Goal: Share content: Share content

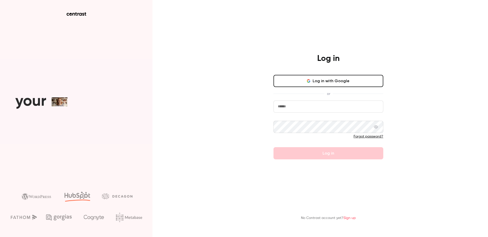
click at [303, 108] on input "email" at bounding box center [328, 107] width 110 height 12
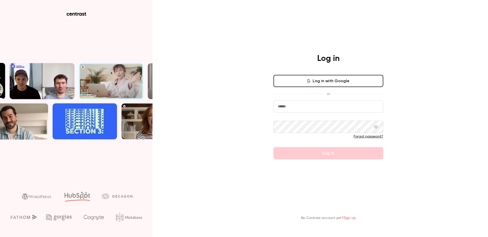
click at [0, 237] on com-1password-button at bounding box center [0, 237] width 0 height 0
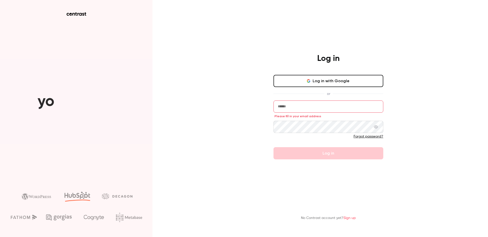
type input "**********"
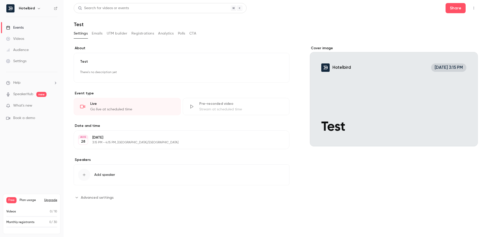
click at [276, 140] on button "Edit" at bounding box center [276, 140] width 19 height 8
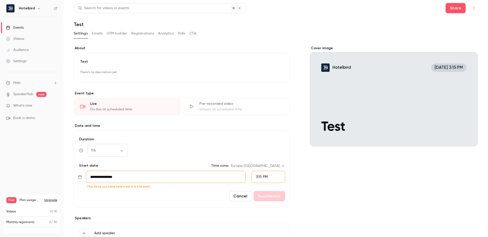
click at [244, 195] on button "Cancel" at bounding box center [240, 196] width 23 height 10
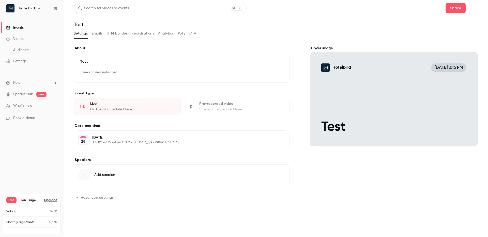
click at [201, 140] on p "[DATE]" at bounding box center [177, 137] width 170 height 5
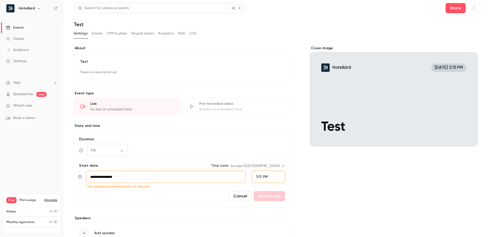
click at [212, 91] on p "Event type" at bounding box center [182, 93] width 216 height 5
click at [212, 109] on div "Stream at scheduled time" at bounding box center [241, 109] width 84 height 5
click at [377, 83] on div "Cover image" at bounding box center [394, 96] width 168 height 101
click at [0, 0] on input "Hotelbird [DATE] 3:15 PM Test" at bounding box center [0, 0] width 0 height 0
click at [470, 137] on icon "Cover image" at bounding box center [469, 137] width 6 height 4
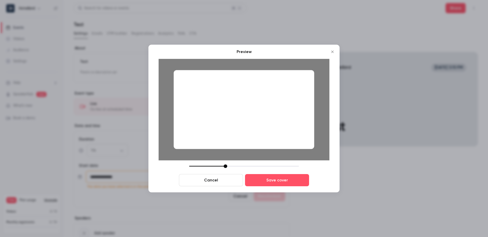
drag, startPoint x: 302, startPoint y: 145, endPoint x: 291, endPoint y: 160, distance: 18.2
click at [291, 160] on div at bounding box center [244, 110] width 171 height 102
click at [252, 180] on button "Save cover" at bounding box center [277, 180] width 64 height 12
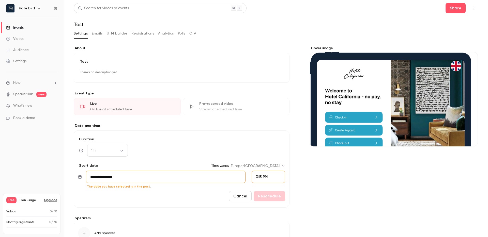
click at [471, 137] on icon "Cover image" at bounding box center [469, 137] width 6 height 4
click at [120, 148] on body "**********" at bounding box center [244, 118] width 488 height 237
click at [110, 177] on li "30 min" at bounding box center [107, 177] width 41 height 13
type input "**"
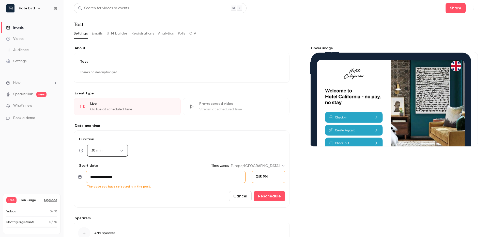
click at [139, 179] on input "**********" at bounding box center [166, 177] width 160 height 12
click at [158, 98] on icon "Move forward to switch to the next month." at bounding box center [160, 97] width 6 height 6
click at [145, 115] on div "1" at bounding box center [147, 116] width 8 height 8
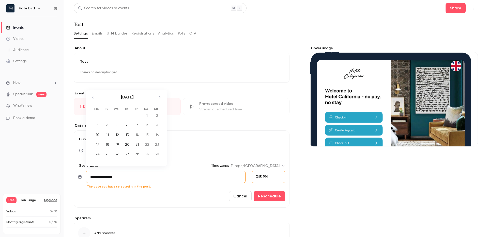
type input "**********"
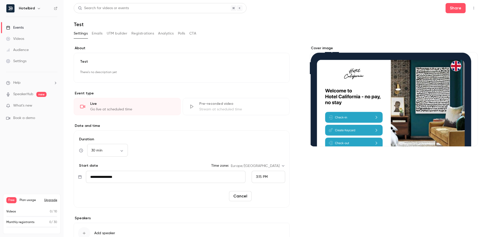
click at [272, 197] on button "Reschedule" at bounding box center [270, 196] width 32 height 10
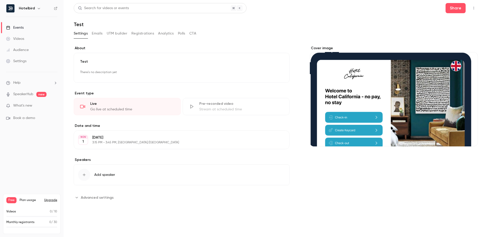
click at [99, 174] on span "Add speaker" at bounding box center [104, 175] width 21 height 5
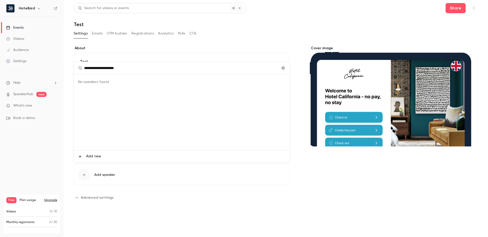
type input "**********"
click at [98, 155] on span "Add new" at bounding box center [93, 156] width 15 height 5
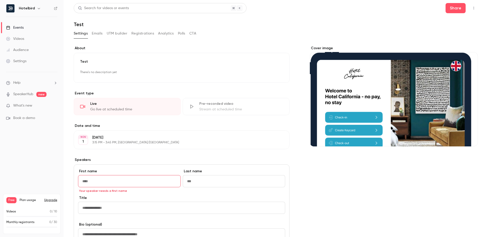
click at [112, 154] on div "**********" at bounding box center [182, 187] width 216 height 282
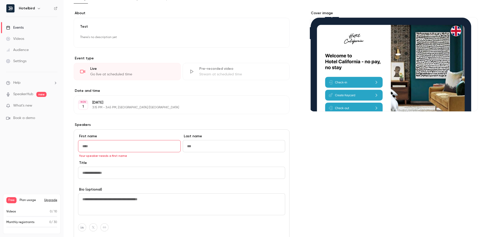
click at [103, 146] on input "First name" at bounding box center [129, 146] width 103 height 12
type input "****"
click at [203, 147] on input "Last name" at bounding box center [234, 146] width 103 height 12
type input "********"
click at [112, 175] on input "Title" at bounding box center [181, 173] width 207 height 12
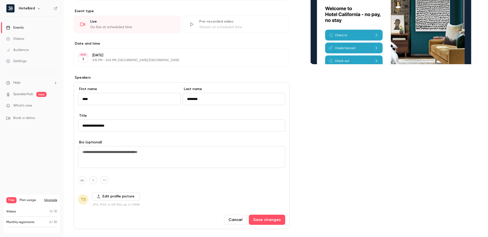
scroll to position [82, 0]
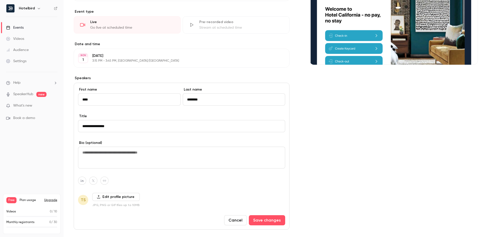
type input "**********"
click at [107, 148] on textarea at bounding box center [181, 158] width 207 height 22
type textarea "**********"
click at [116, 197] on label "Edit profile picture" at bounding box center [116, 197] width 48 height 8
click at [0, 0] on input "Edit profile picture" at bounding box center [0, 0] width 0 height 0
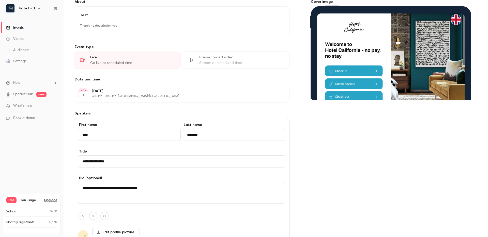
scroll to position [0, 0]
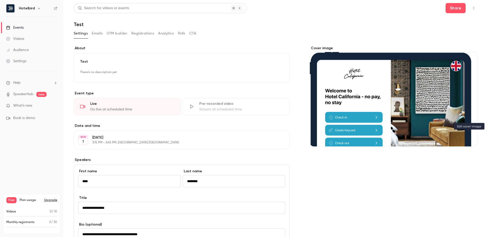
click at [469, 136] on icon "Cover image" at bounding box center [469, 137] width 6 height 4
click at [22, 94] on link "SpeakerHub" at bounding box center [23, 94] width 20 height 5
click at [99, 63] on p "Test" at bounding box center [181, 61] width 203 height 5
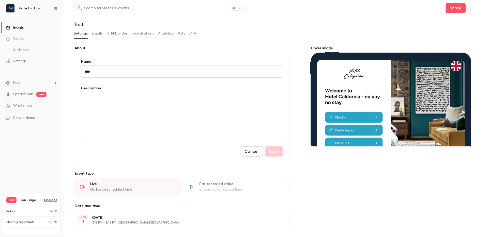
click at [86, 73] on input "****" at bounding box center [181, 72] width 203 height 12
type input "**********"
click at [101, 109] on div "editor" at bounding box center [181, 116] width 203 height 45
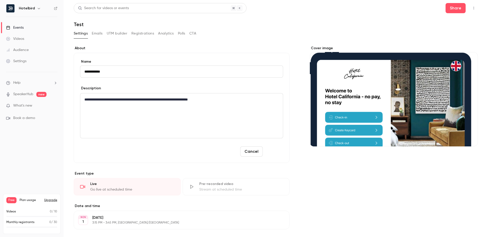
click at [272, 153] on button "Save" at bounding box center [274, 152] width 18 height 10
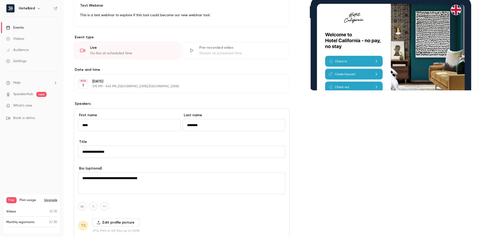
scroll to position [106, 0]
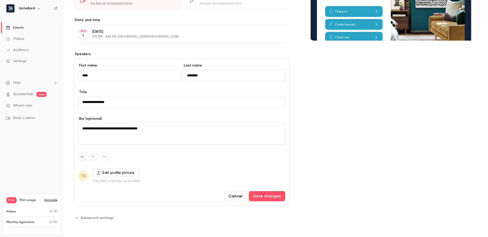
click at [105, 173] on label "Edit profile picture" at bounding box center [116, 173] width 48 height 8
click at [0, 0] on input "Edit profile picture" at bounding box center [0, 0] width 0 height 0
click at [103, 174] on label "Edit profile picture" at bounding box center [116, 173] width 48 height 8
click at [0, 0] on input "Edit profile picture" at bounding box center [0, 0] width 0 height 0
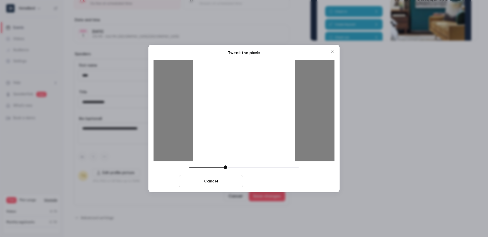
click at [291, 182] on button "Crop and save" at bounding box center [277, 181] width 64 height 12
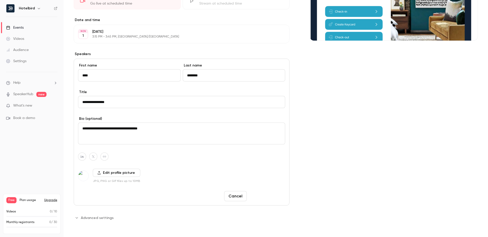
click at [267, 197] on button "Save changes" at bounding box center [267, 196] width 36 height 10
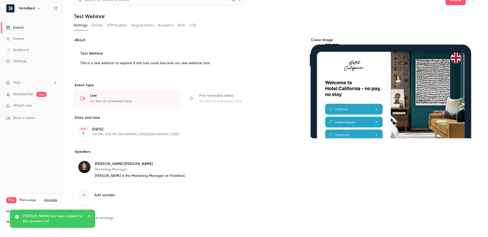
click at [129, 171] on p "Marketing Manager" at bounding box center [140, 169] width 90 height 5
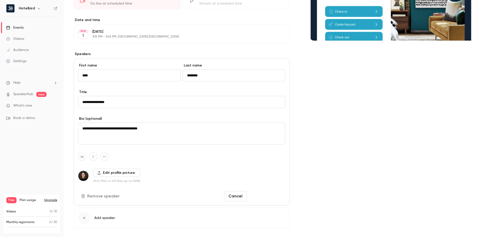
click at [268, 196] on button "Save changes" at bounding box center [267, 196] width 36 height 10
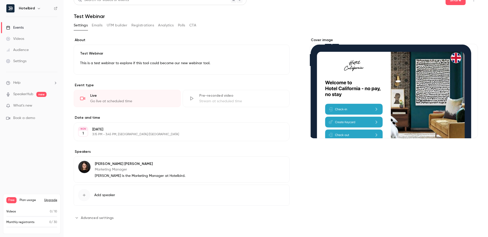
click at [92, 216] on span "Advanced settings" at bounding box center [97, 217] width 33 height 5
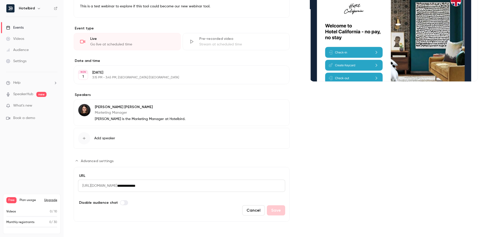
click at [254, 209] on button "Cancel" at bounding box center [253, 211] width 23 height 10
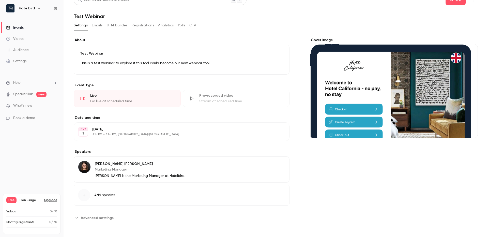
click at [99, 24] on button "Emails" at bounding box center [97, 25] width 11 height 8
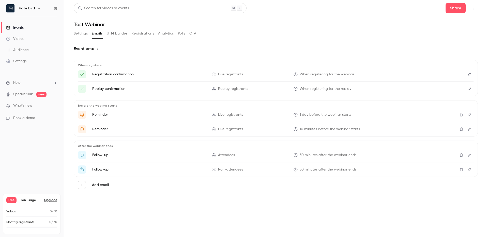
click at [468, 75] on icon "Edit" at bounding box center [469, 75] width 4 height 4
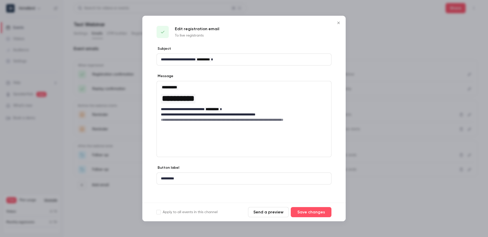
click at [339, 23] on icon "Close" at bounding box center [338, 23] width 2 height 2
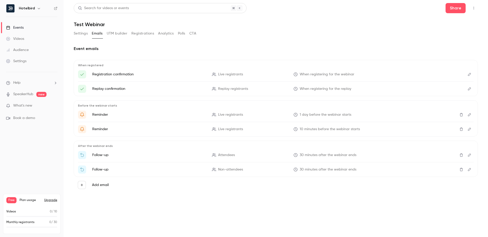
click at [109, 131] on p "Reminder" at bounding box center [149, 129] width 114 height 5
click at [466, 115] on button "Edit" at bounding box center [469, 115] width 8 height 8
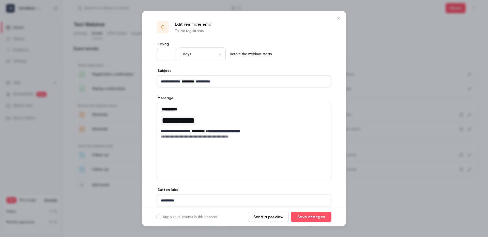
click at [339, 18] on icon "Close" at bounding box center [338, 18] width 2 height 2
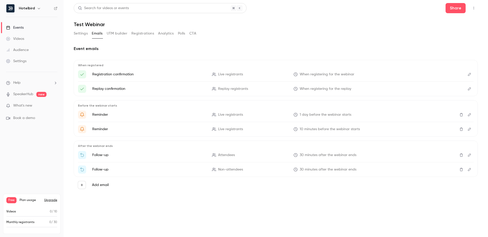
click at [103, 186] on label "Add email" at bounding box center [100, 185] width 17 height 5
click at [86, 186] on button "Add email" at bounding box center [82, 185] width 8 height 8
click at [211, 204] on div at bounding box center [244, 118] width 488 height 237
click at [118, 33] on button "UTM builder" at bounding box center [117, 33] width 21 height 8
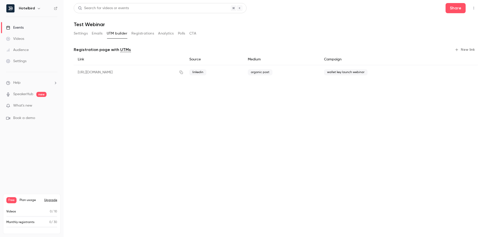
click at [139, 34] on button "Registrations" at bounding box center [142, 33] width 23 height 8
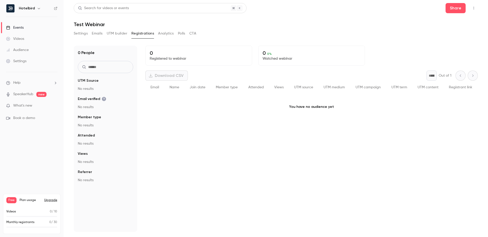
click at [162, 35] on button "Analytics" at bounding box center [166, 33] width 16 height 8
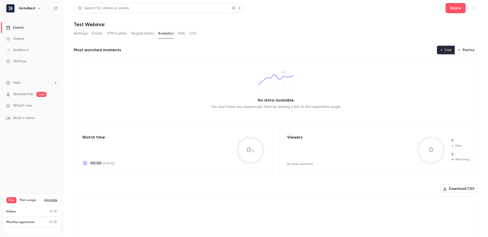
click at [181, 34] on button "Polls" at bounding box center [181, 33] width 7 height 8
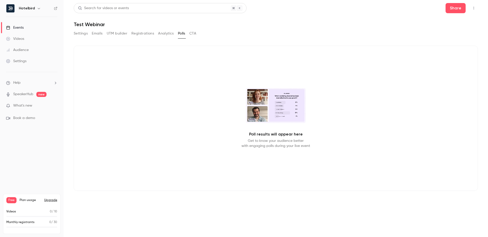
click at [201, 33] on div "Settings Emails UTM builder Registrations Analytics Polls CTA" at bounding box center [276, 34] width 404 height 10
click at [192, 32] on button "CTA" at bounding box center [192, 33] width 7 height 8
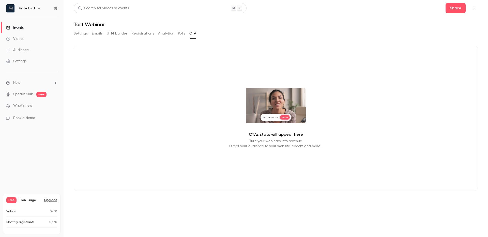
click at [183, 32] on button "Polls" at bounding box center [181, 33] width 7 height 8
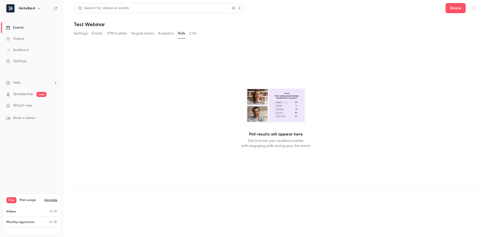
click at [192, 35] on button "CTA" at bounding box center [192, 33] width 7 height 8
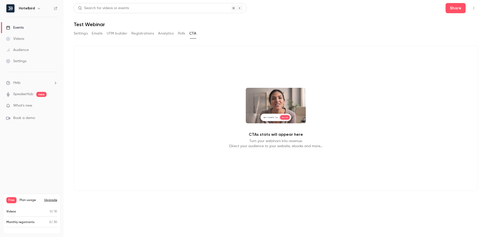
click at [82, 33] on button "Settings" at bounding box center [81, 33] width 14 height 8
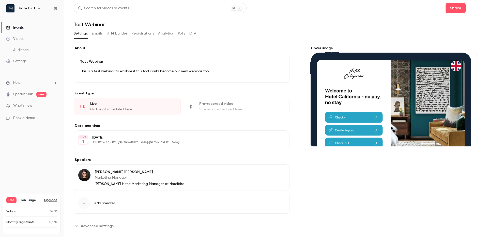
click at [21, 36] on div "Videos" at bounding box center [15, 38] width 18 height 5
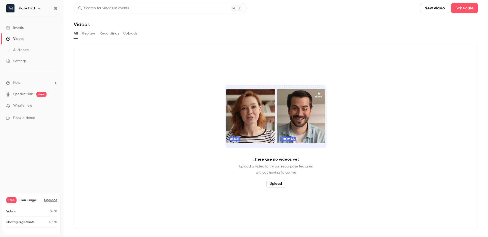
click at [21, 27] on div "Events" at bounding box center [15, 27] width 18 height 5
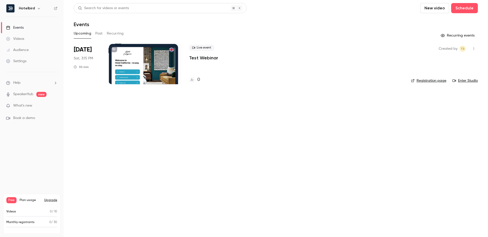
click at [28, 80] on li "Help" at bounding box center [31, 82] width 51 height 5
click at [79, 93] on span "Help center" at bounding box center [79, 92] width 19 height 5
click at [153, 56] on div at bounding box center [145, 64] width 72 height 41
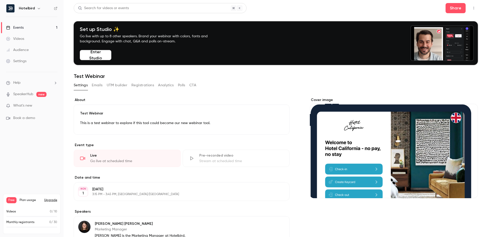
click at [468, 192] on button "Cover image" at bounding box center [469, 189] width 10 height 10
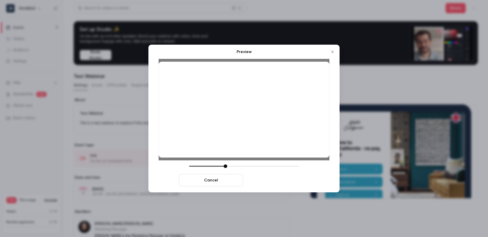
click at [275, 181] on button "Save cover" at bounding box center [277, 180] width 64 height 12
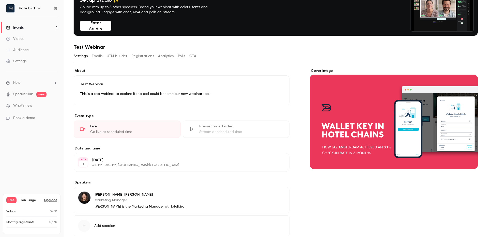
scroll to position [38, 0]
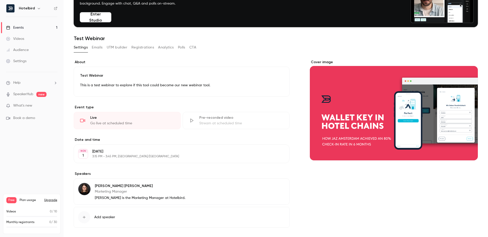
click at [99, 48] on button "Emails" at bounding box center [97, 47] width 11 height 8
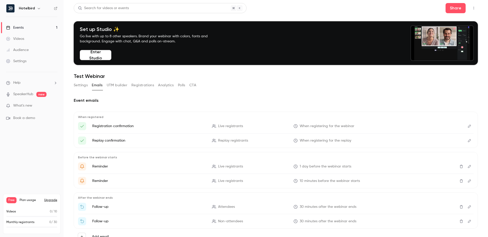
click at [111, 85] on button "UTM builder" at bounding box center [117, 85] width 21 height 8
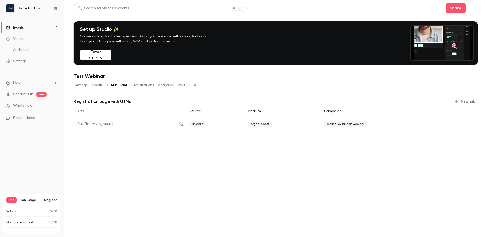
click at [95, 86] on button "Emails" at bounding box center [97, 85] width 11 height 8
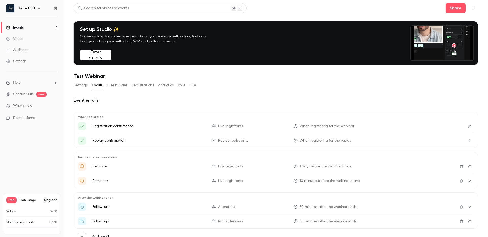
scroll to position [15, 0]
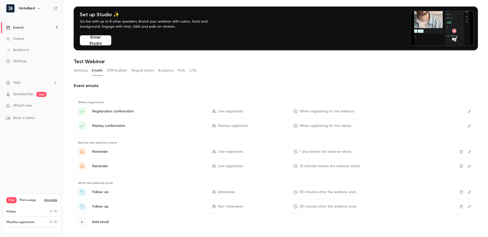
click at [150, 106] on div "When registered Registration confirmation Live registrants When registering for…" at bounding box center [276, 115] width 404 height 36
click at [469, 111] on icon "Edit" at bounding box center [469, 112] width 4 height 4
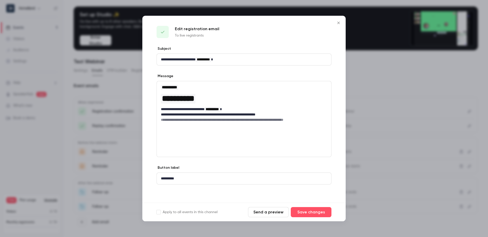
click at [271, 214] on button "Send a preview" at bounding box center [268, 212] width 41 height 10
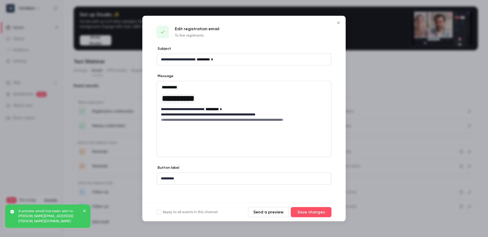
click at [338, 23] on icon "Close" at bounding box center [338, 23] width 2 height 2
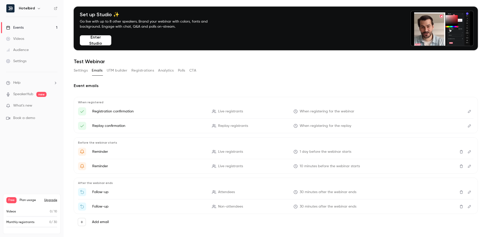
click at [78, 69] on button "Settings" at bounding box center [81, 71] width 14 height 8
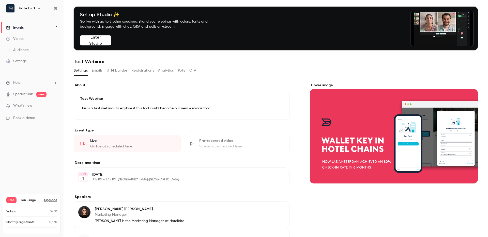
click at [38, 8] on icon "button" at bounding box center [39, 8] width 4 height 4
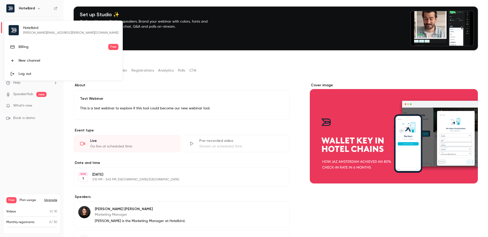
click at [98, 40] on div at bounding box center [244, 118] width 488 height 237
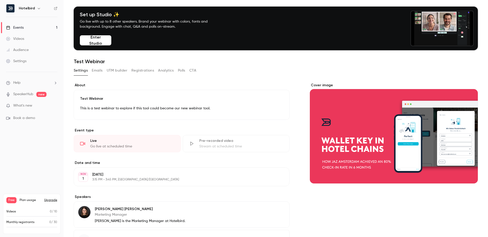
click at [103, 40] on button "Enter Studio" at bounding box center [96, 40] width 32 height 10
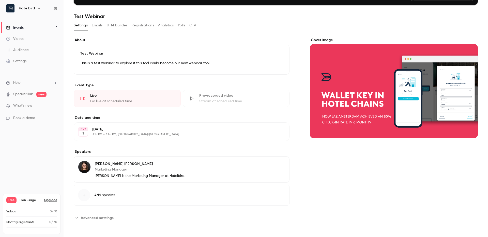
scroll to position [59, 0]
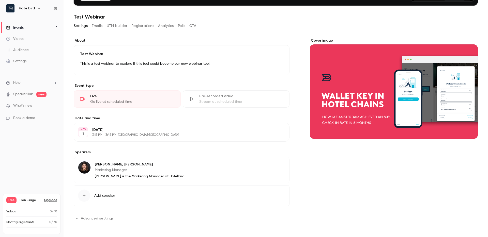
click at [99, 27] on button "Emails" at bounding box center [97, 26] width 11 height 8
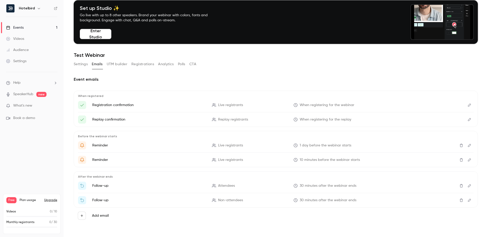
scroll to position [21, 0]
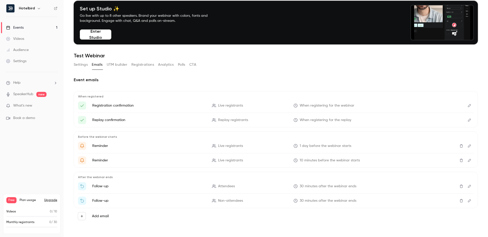
click at [468, 104] on icon "Edit" at bounding box center [469, 106] width 4 height 4
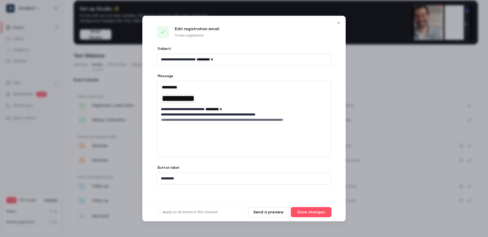
click at [338, 23] on icon "Close" at bounding box center [338, 23] width 6 height 4
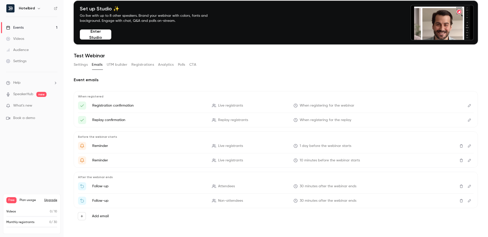
click at [31, 83] on li "Help" at bounding box center [31, 82] width 51 height 5
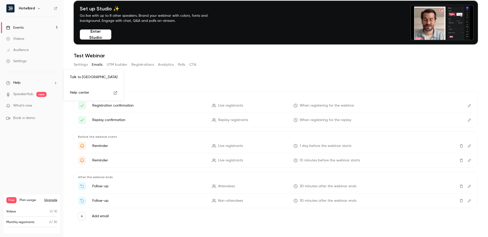
click at [98, 92] on link "Help center" at bounding box center [94, 92] width 56 height 13
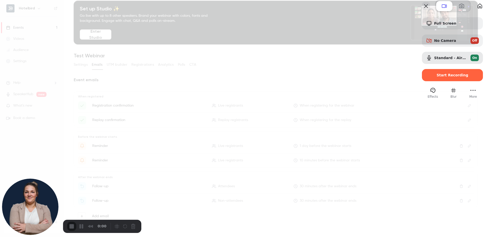
click at [422, 10] on button "Close" at bounding box center [426, 6] width 8 height 8
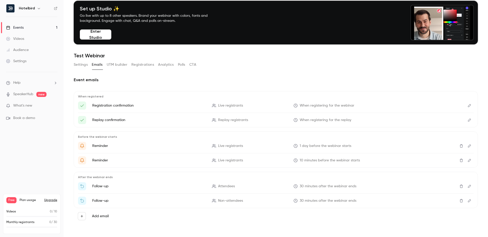
click at [151, 111] on ul "Registration confirmation Live registrants When registering for the webinar Rep…" at bounding box center [275, 113] width 395 height 23
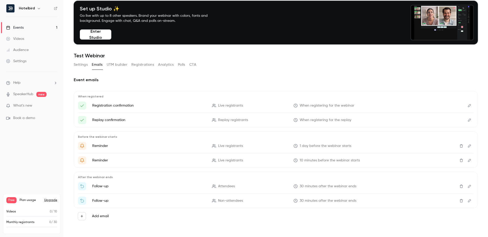
click at [467, 105] on icon "Edit" at bounding box center [469, 106] width 4 height 4
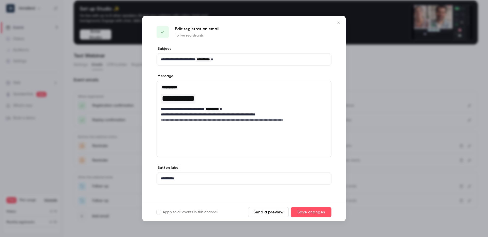
click at [267, 213] on button "Send a preview" at bounding box center [268, 212] width 41 height 10
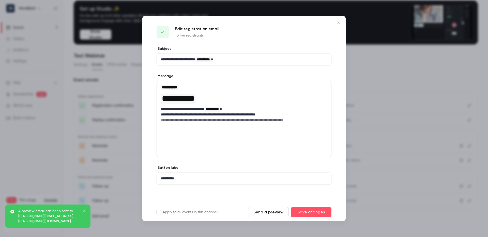
click at [338, 22] on icon "Close" at bounding box center [338, 23] width 6 height 4
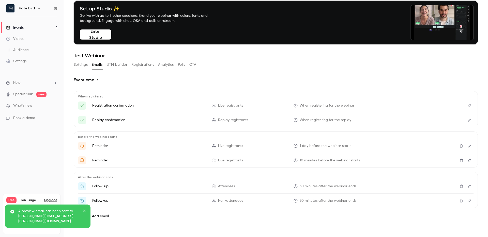
click at [29, 26] on link "Events 1" at bounding box center [32, 27] width 64 height 11
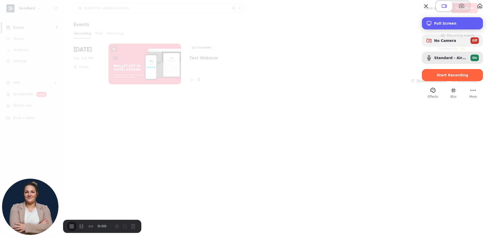
click at [441, 25] on span "Full Screen" at bounding box center [456, 23] width 45 height 4
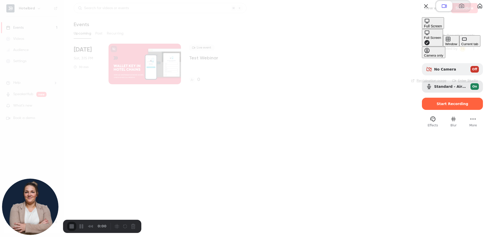
click at [441, 28] on span "Full Screen" at bounding box center [433, 26] width 18 height 4
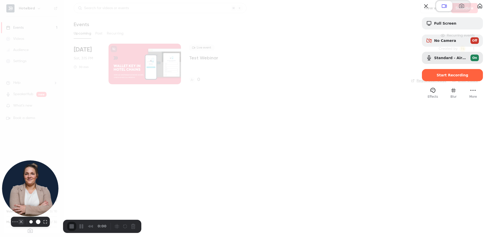
click at [19, 225] on button "Camera off" at bounding box center [21, 222] width 6 height 6
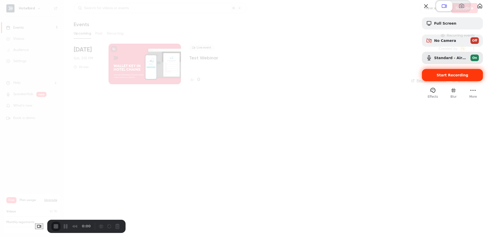
click at [441, 77] on span "Start Recording" at bounding box center [453, 75] width 32 height 4
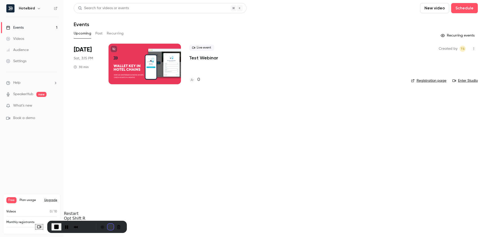
click at [107, 227] on button "Restart Recording" at bounding box center [110, 227] width 6 height 6
click at [107, 226] on button "Restart Recording" at bounding box center [110, 227] width 6 height 6
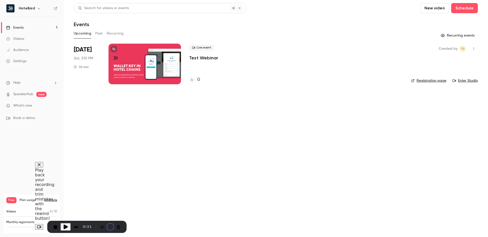
click at [107, 226] on button "Restart Recording" at bounding box center [110, 227] width 6 height 6
click at [165, 58] on div at bounding box center [145, 64] width 72 height 41
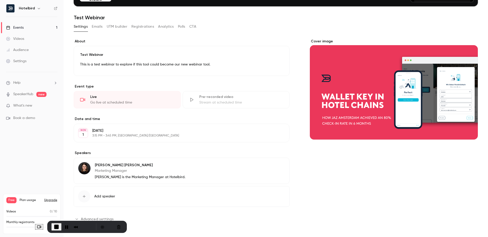
scroll to position [60, 0]
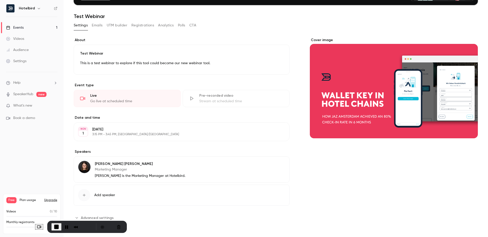
click at [96, 25] on button "Emails" at bounding box center [97, 25] width 11 height 8
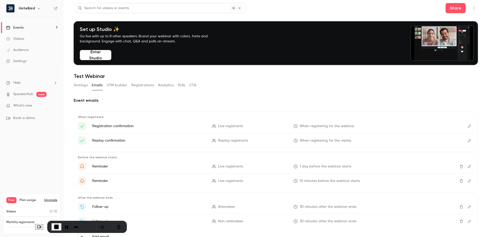
scroll to position [21, 0]
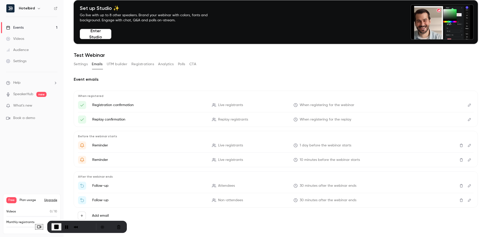
click at [118, 64] on button "UTM builder" at bounding box center [117, 64] width 21 height 8
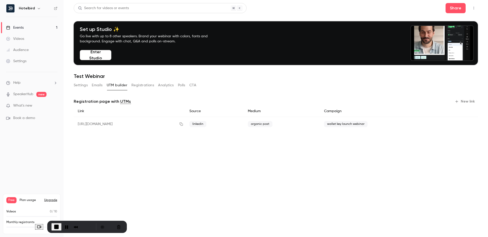
click at [134, 87] on button "Registrations" at bounding box center [142, 85] width 23 height 8
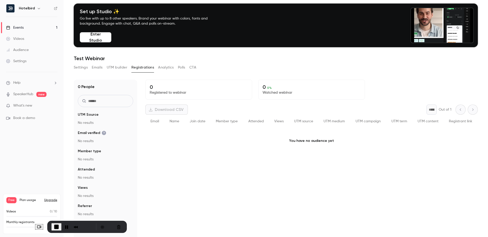
scroll to position [11, 0]
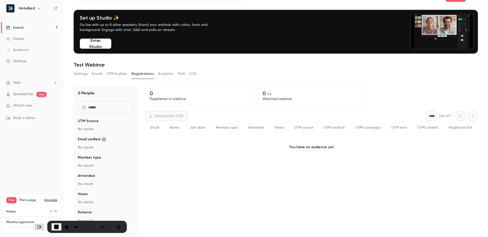
click at [167, 74] on button "Analytics" at bounding box center [166, 74] width 16 height 8
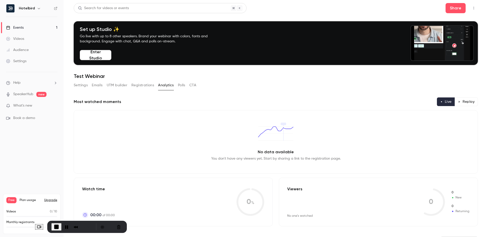
scroll to position [67, 0]
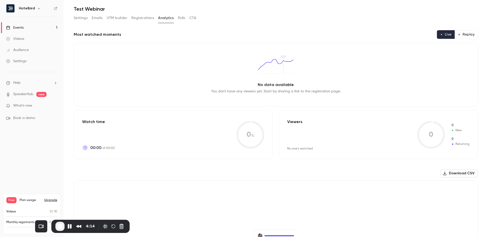
click at [181, 18] on button "Polls" at bounding box center [181, 18] width 7 height 8
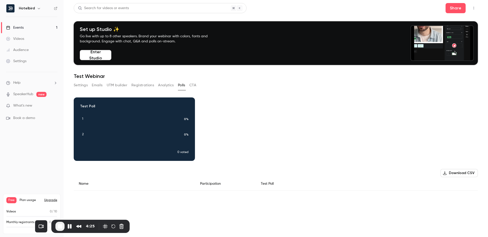
click at [194, 84] on button "CTA" at bounding box center [192, 85] width 7 height 8
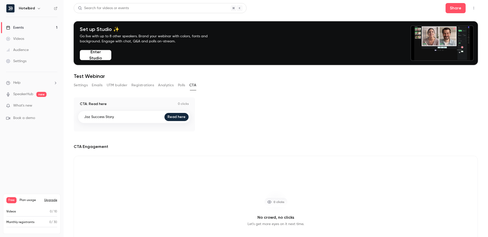
click at [34, 28] on link "Events 1" at bounding box center [32, 27] width 64 height 11
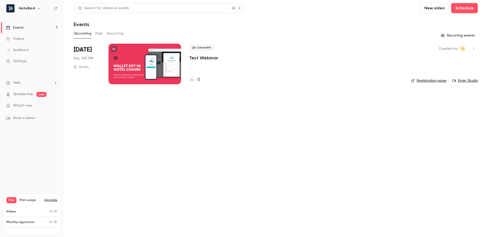
click at [138, 59] on div at bounding box center [145, 64] width 72 height 41
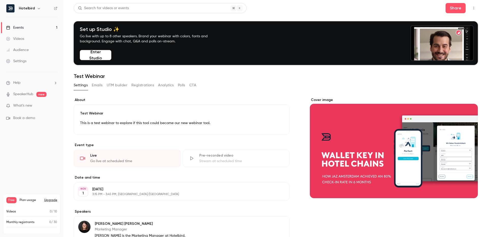
click at [216, 162] on div "Stream at scheduled time" at bounding box center [241, 161] width 84 height 5
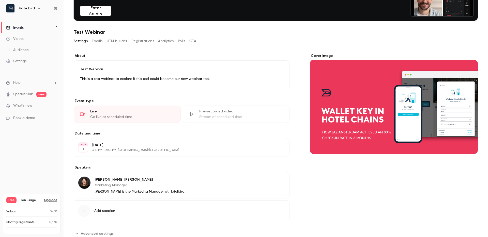
scroll to position [45, 0]
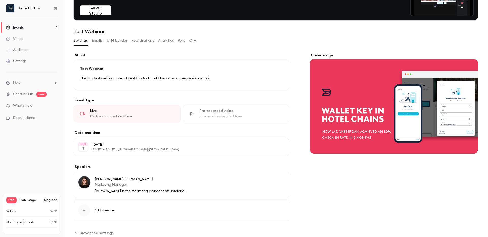
click at [38, 82] on li "Help" at bounding box center [31, 82] width 51 height 5
click at [100, 92] on link "Help center" at bounding box center [94, 92] width 56 height 13
click at [99, 10] on button "Enter Studio" at bounding box center [96, 10] width 32 height 10
click at [19, 37] on div "Videos" at bounding box center [15, 38] width 18 height 5
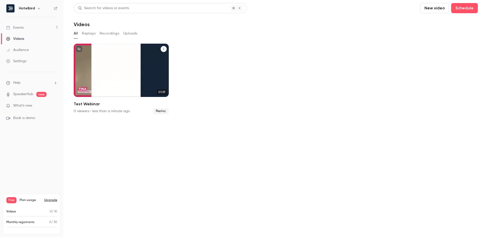
click at [128, 76] on div "Test Webinar" at bounding box center [121, 70] width 95 height 53
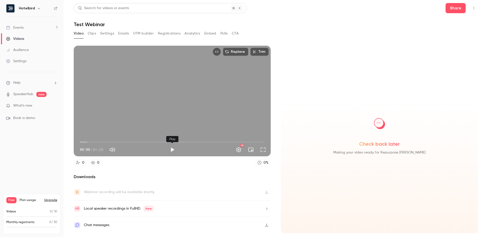
click at [172, 151] on button "Play" at bounding box center [172, 150] width 10 height 10
click at [170, 141] on span "00:13" at bounding box center [172, 142] width 185 height 8
click at [80, 142] on span "00:00" at bounding box center [172, 142] width 185 height 8
click at [192, 143] on span "01:00" at bounding box center [172, 142] width 185 height 8
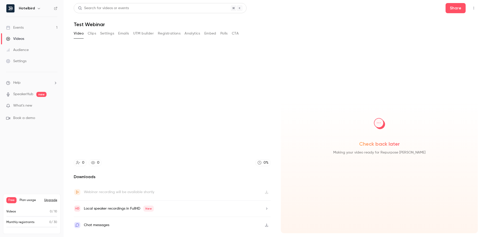
type input "****"
click at [95, 33] on button "Clips" at bounding box center [92, 33] width 8 height 8
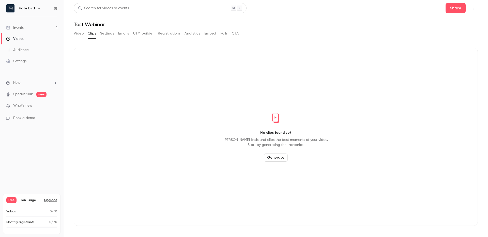
click at [32, 30] on link "Events 1" at bounding box center [32, 27] width 64 height 11
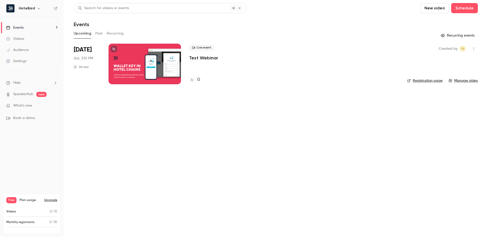
click at [100, 33] on button "Past" at bounding box center [98, 33] width 7 height 8
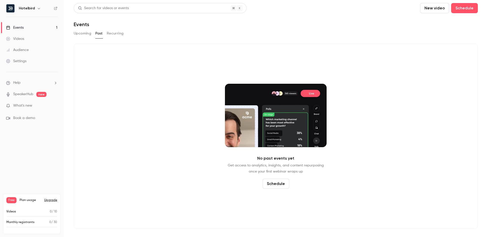
click at [89, 31] on button "Upcoming" at bounding box center [83, 33] width 18 height 8
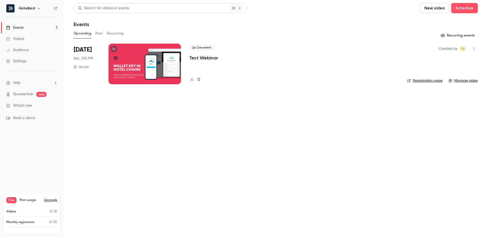
click at [22, 38] on div "Videos" at bounding box center [15, 38] width 18 height 5
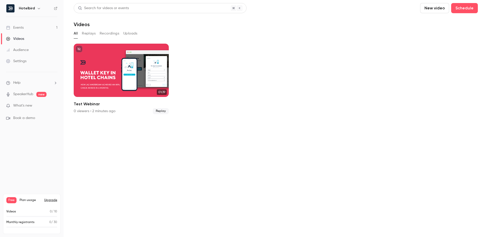
click at [88, 35] on button "Replays" at bounding box center [89, 33] width 14 height 8
click at [115, 35] on button "Recordings" at bounding box center [110, 33] width 20 height 8
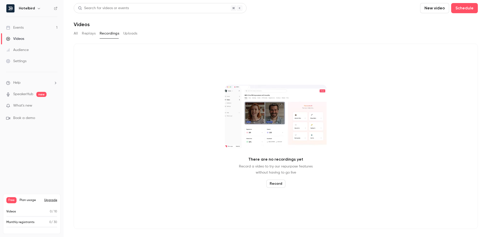
click at [75, 33] on button "All" at bounding box center [76, 33] width 4 height 8
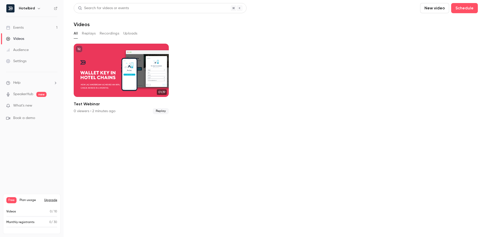
click at [87, 34] on button "Replays" at bounding box center [89, 33] width 14 height 8
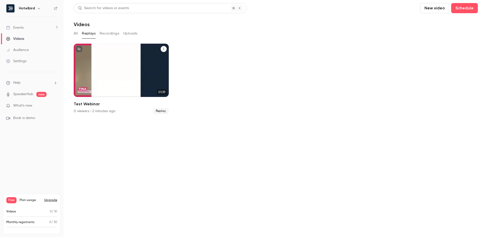
click at [98, 62] on div "Test Webinar" at bounding box center [121, 70] width 95 height 53
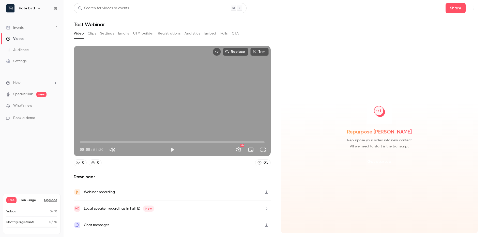
click at [377, 160] on button "Get started" at bounding box center [379, 162] width 33 height 12
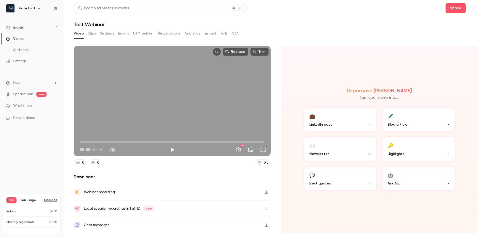
click at [346, 183] on p "Best quotes" at bounding box center [340, 183] width 62 height 5
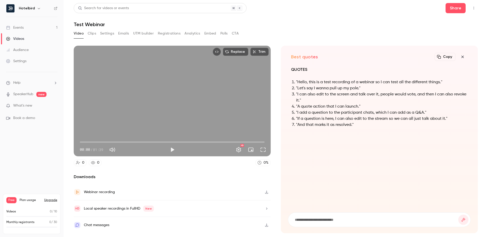
click at [463, 57] on icon "button" at bounding box center [462, 57] width 6 height 4
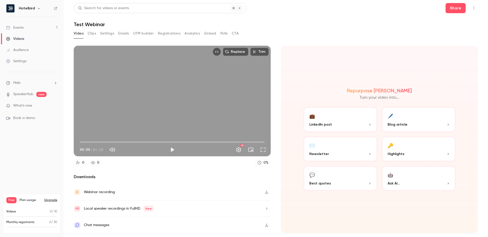
click at [333, 123] on p "LinkedIn post" at bounding box center [340, 124] width 62 height 5
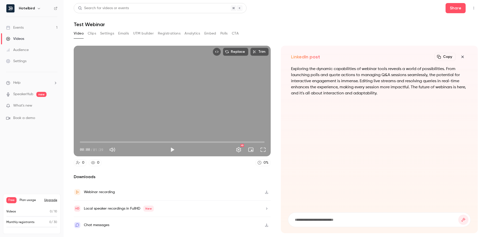
click at [464, 57] on icon "button" at bounding box center [462, 57] width 6 height 4
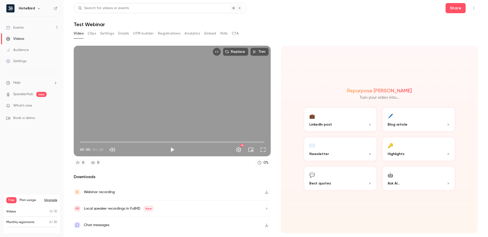
click at [350, 156] on p "Newsletter" at bounding box center [340, 153] width 62 height 5
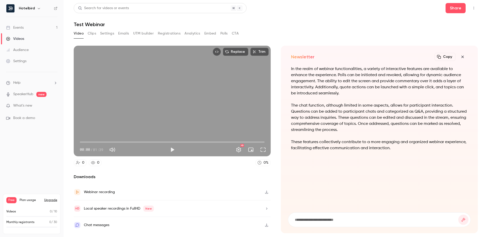
click at [464, 56] on icon "button" at bounding box center [462, 57] width 6 height 4
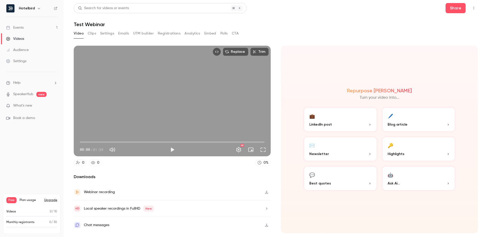
click at [407, 149] on button "🔑 Highlights" at bounding box center [418, 148] width 74 height 25
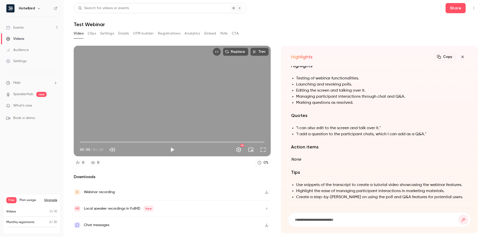
scroll to position [-48, 0]
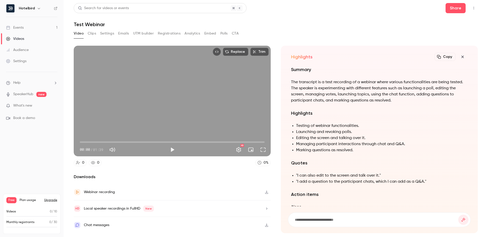
click at [463, 57] on icon "button" at bounding box center [462, 57] width 2 height 2
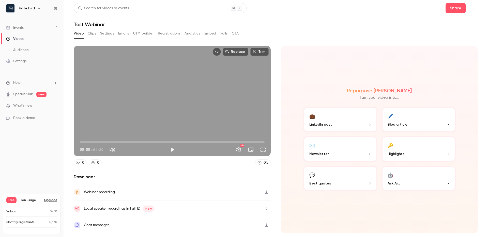
click at [399, 120] on button "🖊️ Blog article" at bounding box center [418, 119] width 74 height 25
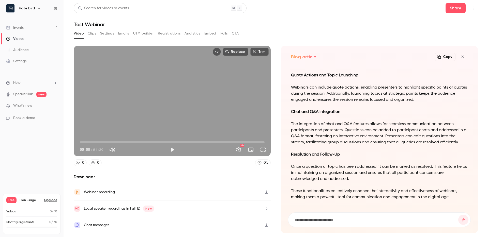
click at [463, 55] on icon "button" at bounding box center [462, 57] width 6 height 4
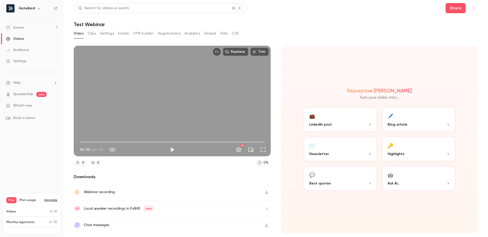
click at [97, 222] on div "Chat messages" at bounding box center [96, 225] width 25 height 6
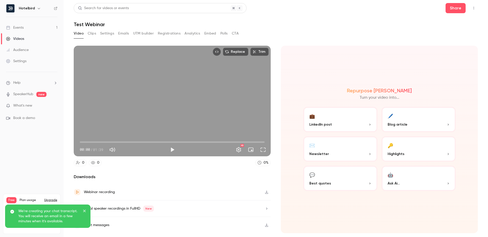
click at [92, 33] on button "Clips" at bounding box center [92, 33] width 8 height 8
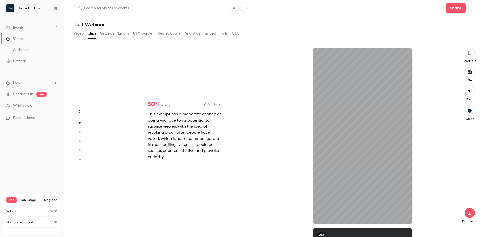
scroll to position [180, 0]
type input "*"
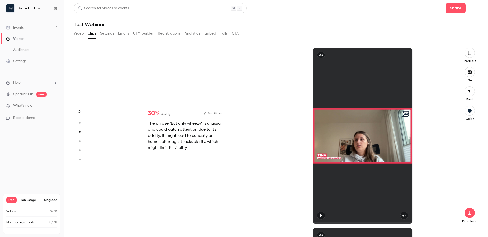
type input "*"
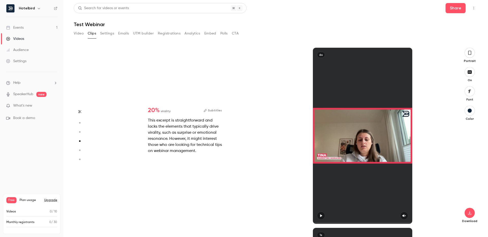
type input "*"
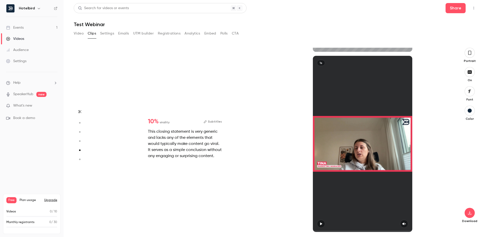
type input "*"
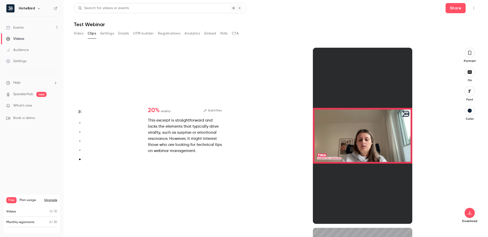
type input "*"
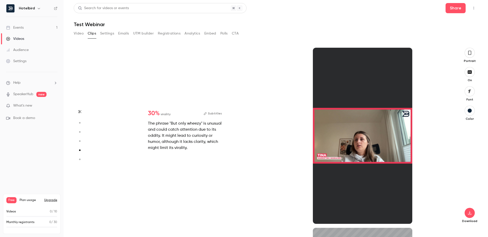
type input "*"
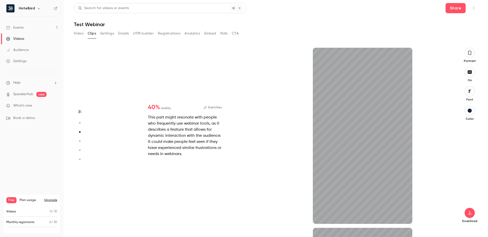
type input "*"
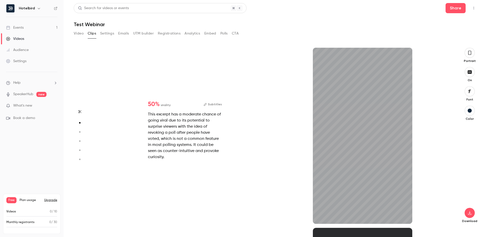
click at [469, 110] on div "button" at bounding box center [470, 111] width 4 height 4
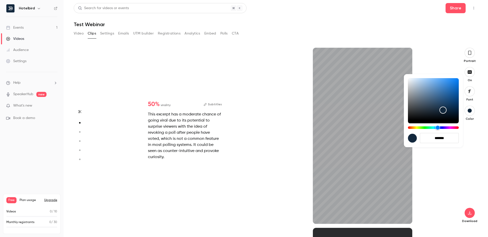
type input "***"
type input "*******"
click at [420, 128] on div "Hue" at bounding box center [433, 128] width 51 height 3
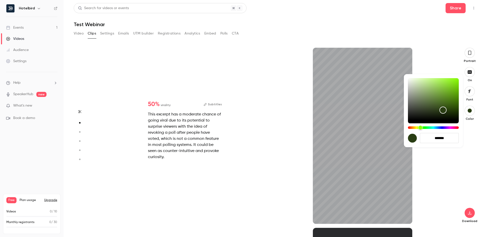
type input "***"
type input "*******"
click at [413, 128] on div "Hue" at bounding box center [433, 128] width 51 height 3
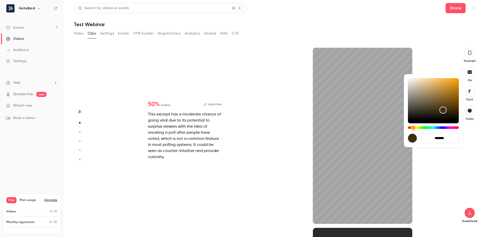
type input "***"
type input "*******"
click at [408, 128] on div "Hue" at bounding box center [433, 128] width 51 height 3
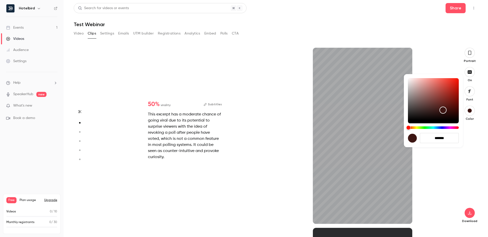
type input "***"
type input "*******"
click at [453, 128] on div "Hue" at bounding box center [433, 128] width 51 height 3
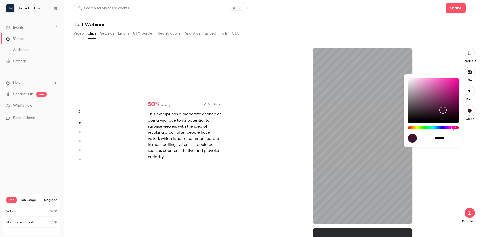
type input "***"
type input "*******"
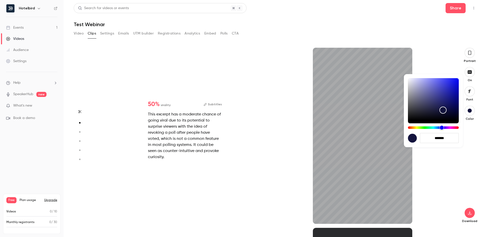
click at [442, 128] on div "Hue" at bounding box center [433, 128] width 51 height 3
click at [446, 139] on input "*******" at bounding box center [439, 138] width 39 height 10
type input "****"
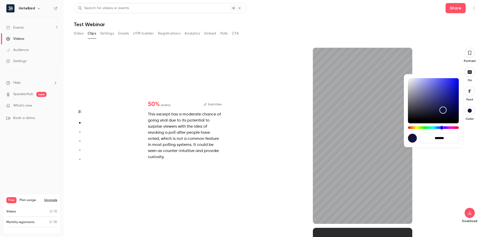
type input "**"
type input "****"
type input "***"
type input "****"
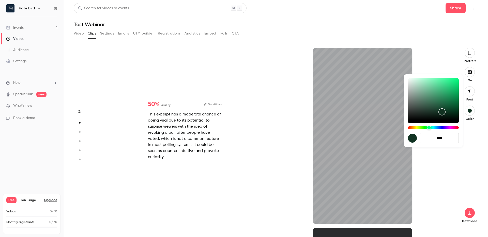
type input "**"
type input "******"
type input "****"
type input "*******"
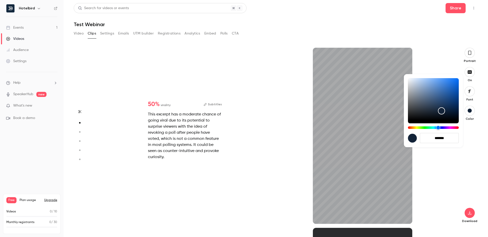
type input "****"
type input "*******"
click at [443, 166] on div at bounding box center [244, 118] width 488 height 237
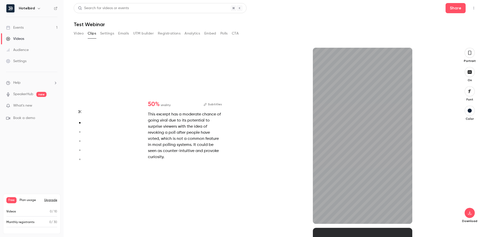
click at [468, 90] on icon "button" at bounding box center [470, 91] width 6 height 4
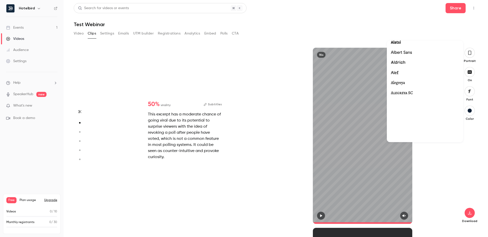
scroll to position [0, 0]
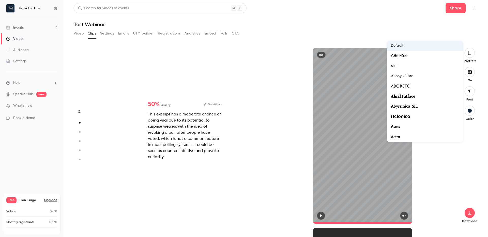
click at [400, 46] on div "Default" at bounding box center [425, 45] width 68 height 5
click at [405, 26] on div at bounding box center [244, 118] width 488 height 237
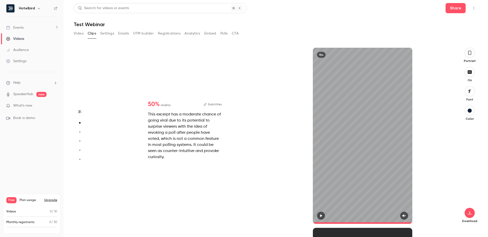
click at [470, 72] on icon "button" at bounding box center [470, 71] width 4 height 3
click at [470, 72] on icon "button" at bounding box center [470, 72] width 6 height 4
click at [319, 216] on icon "button" at bounding box center [321, 216] width 4 height 4
click at [406, 215] on button "button" at bounding box center [404, 216] width 8 height 8
click at [469, 53] on icon "button" at bounding box center [470, 53] width 4 height 6
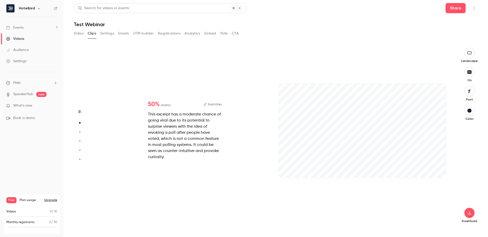
click at [469, 52] on icon "button" at bounding box center [470, 53] width 6 height 4
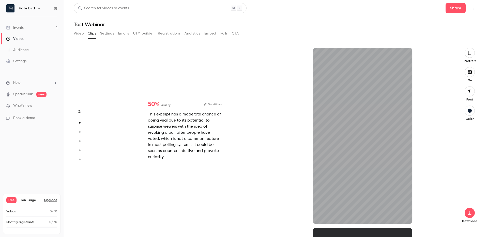
scroll to position [180, 0]
click at [471, 212] on icon "button" at bounding box center [470, 213] width 6 height 4
type input "*"
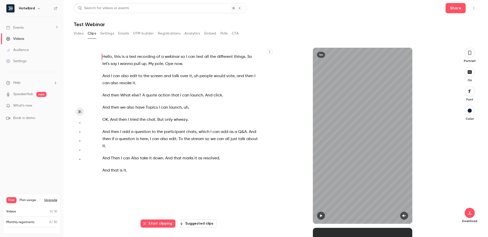
scroll to position [0, 0]
click at [109, 33] on button "Settings" at bounding box center [107, 33] width 14 height 8
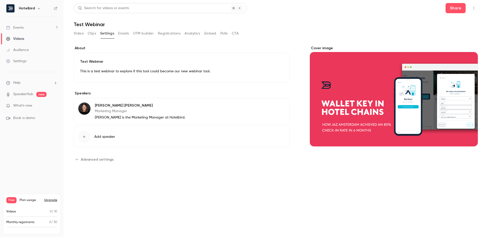
click at [133, 33] on div "Video Clips Settings Emails UTM builder Registrations Analytics Embed Polls CTA" at bounding box center [156, 33] width 165 height 8
click at [124, 33] on button "Emails" at bounding box center [123, 33] width 11 height 8
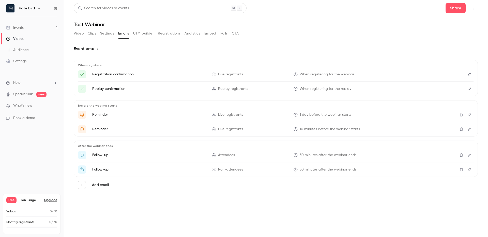
click at [143, 33] on button "UTM builder" at bounding box center [143, 33] width 21 height 8
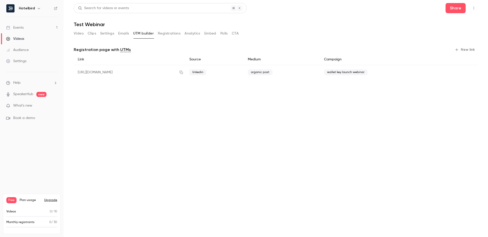
click at [80, 32] on button "Video" at bounding box center [79, 33] width 10 height 8
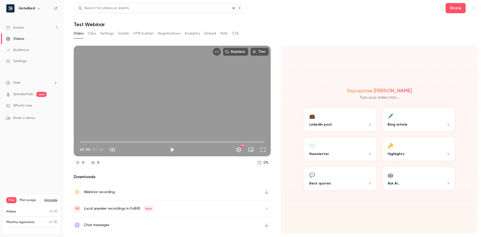
click at [211, 33] on button "Embed" at bounding box center [210, 33] width 12 height 8
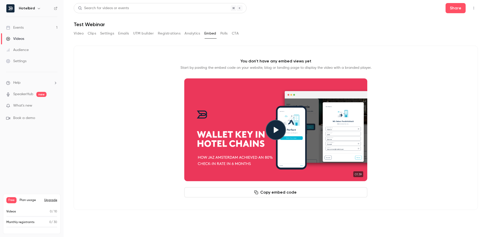
click at [223, 33] on button "Polls" at bounding box center [223, 33] width 7 height 8
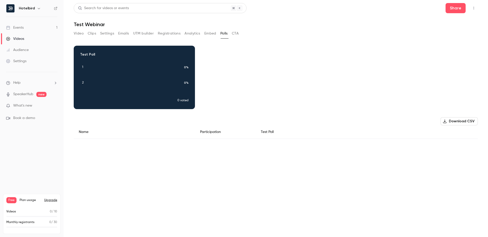
click at [214, 31] on button "Embed" at bounding box center [210, 33] width 12 height 8
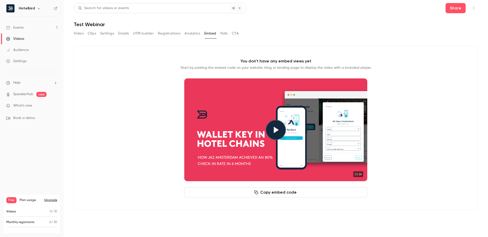
click at [239, 33] on button "CTA" at bounding box center [235, 33] width 7 height 8
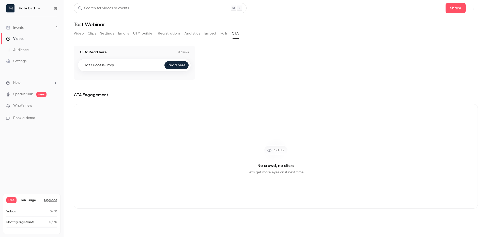
click at [195, 33] on button "Analytics" at bounding box center [192, 33] width 16 height 8
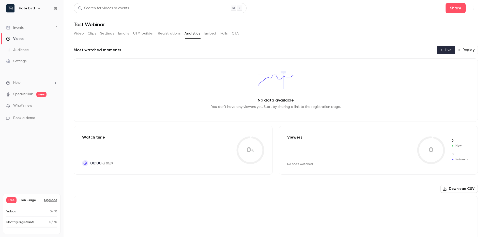
click at [472, 50] on button "Replay" at bounding box center [466, 50] width 23 height 9
click at [79, 35] on button "Video" at bounding box center [79, 33] width 10 height 8
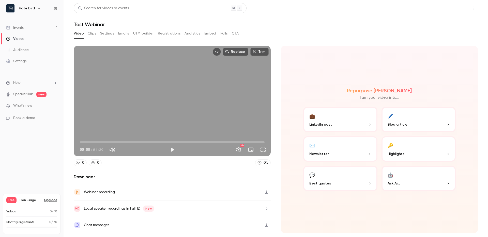
click at [451, 7] on button "Share" at bounding box center [455, 8] width 20 height 10
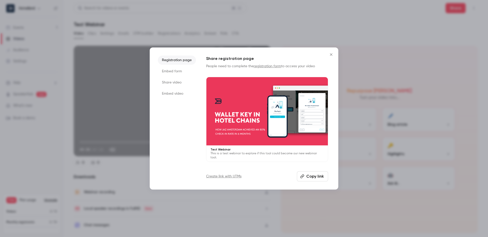
click at [318, 176] on button "Copy link" at bounding box center [312, 177] width 31 height 10
click at [330, 54] on icon "Close" at bounding box center [331, 54] width 2 height 2
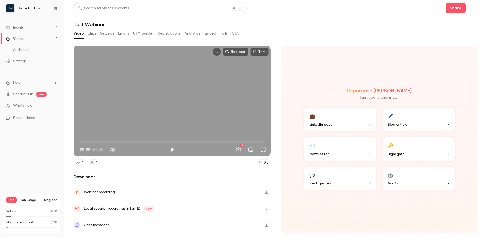
click at [193, 33] on button "Analytics" at bounding box center [192, 33] width 16 height 8
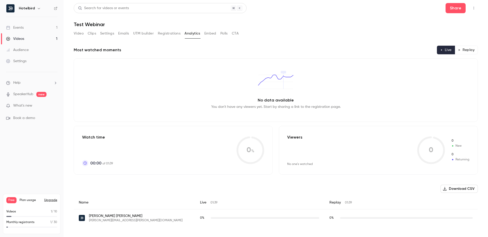
click at [472, 49] on button "Replay" at bounding box center [466, 50] width 23 height 9
click at [80, 35] on button "Video" at bounding box center [79, 33] width 10 height 8
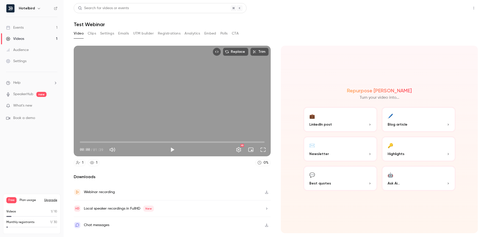
click at [463, 4] on button "Share" at bounding box center [455, 8] width 20 height 10
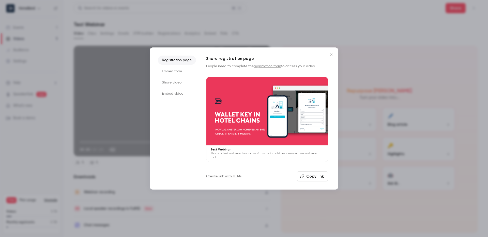
click at [171, 70] on li "Embed form" at bounding box center [177, 71] width 38 height 9
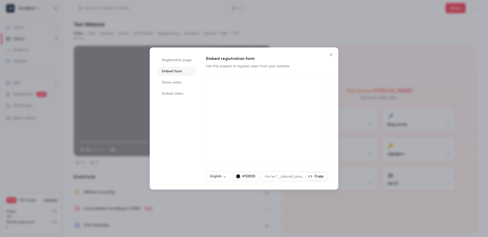
click at [171, 83] on li "Share video" at bounding box center [177, 82] width 38 height 9
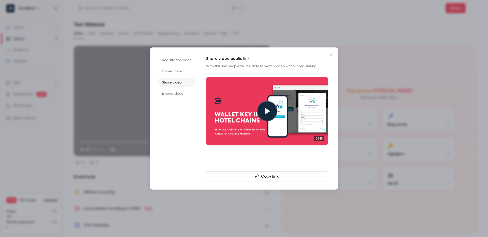
click at [281, 176] on button "Copy link" at bounding box center [267, 177] width 122 height 10
click at [173, 94] on li "Embed video" at bounding box center [177, 93] width 38 height 9
click at [331, 54] on icon "Close" at bounding box center [331, 54] width 2 height 2
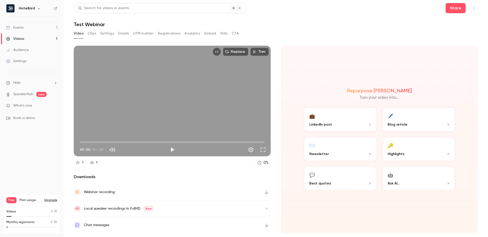
click at [190, 35] on button "Analytics" at bounding box center [192, 33] width 16 height 8
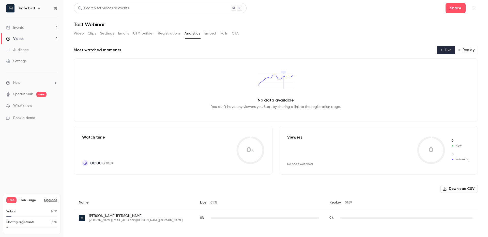
click at [459, 49] on button "Replay" at bounding box center [466, 50] width 23 height 9
click at [28, 105] on span "What's new" at bounding box center [22, 105] width 19 height 5
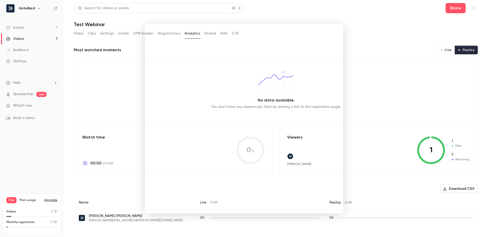
click at [268, 14] on div at bounding box center [244, 118] width 488 height 237
